Goal: Task Accomplishment & Management: Manage account settings

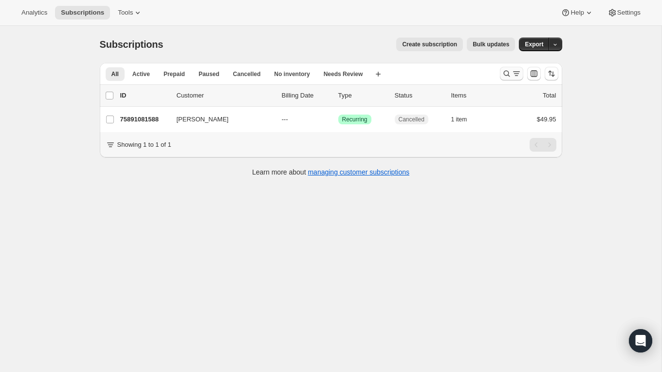
click at [508, 67] on button "Search and filter results" at bounding box center [511, 74] width 23 height 14
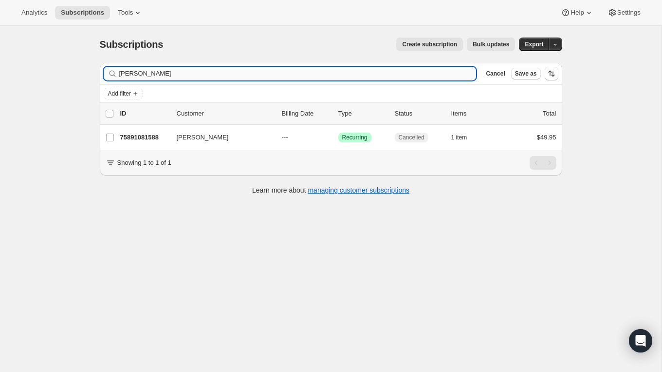
click at [304, 73] on input "[PERSON_NAME]" at bounding box center [297, 74] width 357 height 14
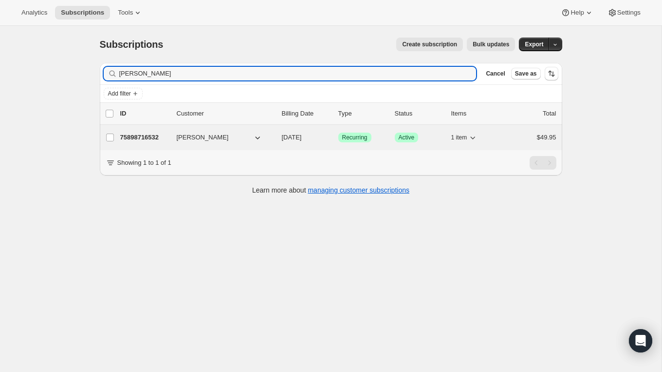
type input "[PERSON_NAME]"
click at [185, 138] on span "[PERSON_NAME]" at bounding box center [203, 137] width 52 height 10
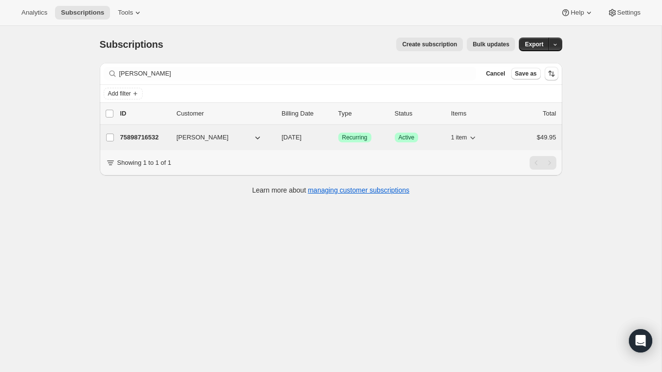
click at [141, 136] on p "75898716532" at bounding box center [144, 137] width 49 height 10
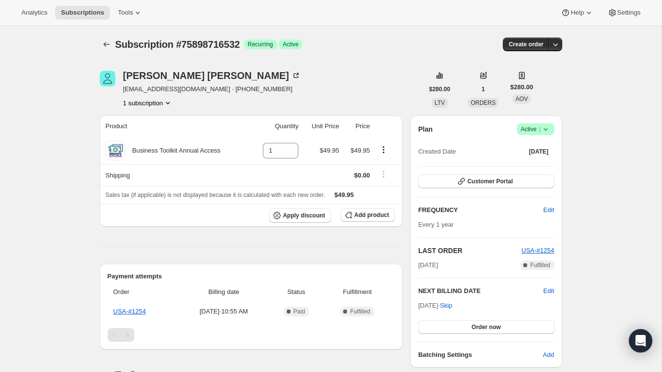
click at [545, 126] on icon at bounding box center [546, 129] width 10 height 10
click at [525, 145] on span "Pause subscription" at bounding box center [533, 147] width 54 height 7
